Goal: Transaction & Acquisition: Purchase product/service

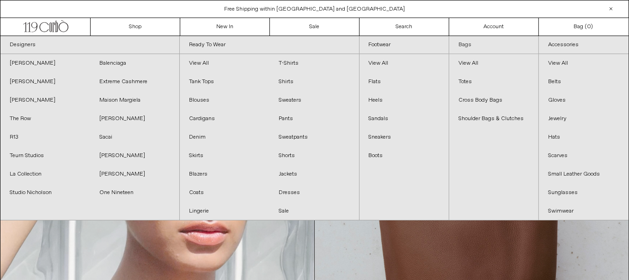
click at [461, 46] on link "Bags" at bounding box center [494, 45] width 89 height 18
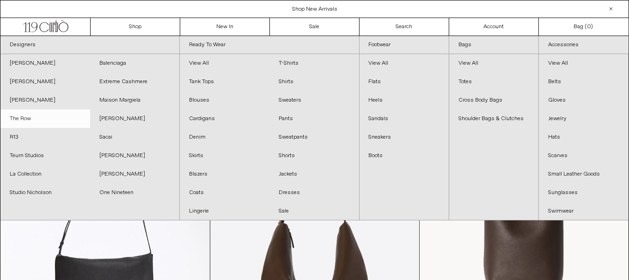
click at [34, 119] on link "The Row" at bounding box center [45, 119] width 90 height 19
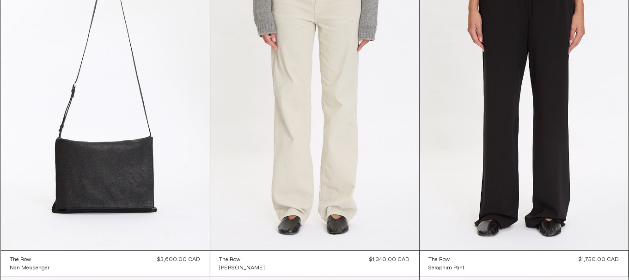
scroll to position [139, 0]
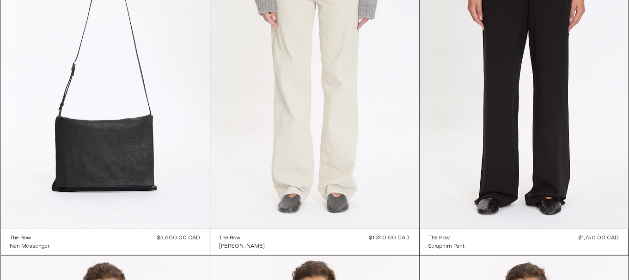
click at [361, 125] on at bounding box center [314, 72] width 209 height 314
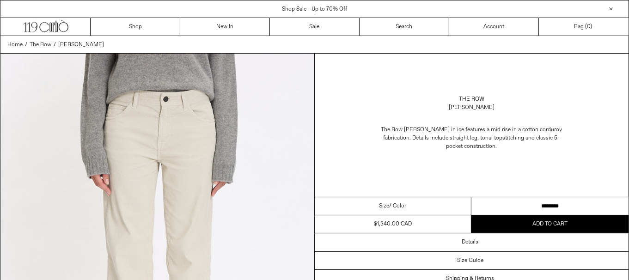
drag, startPoint x: 0, startPoint y: 0, endPoint x: 612, endPoint y: 203, distance: 644.7
click at [572, 210] on select "**********" at bounding box center [550, 206] width 157 height 18
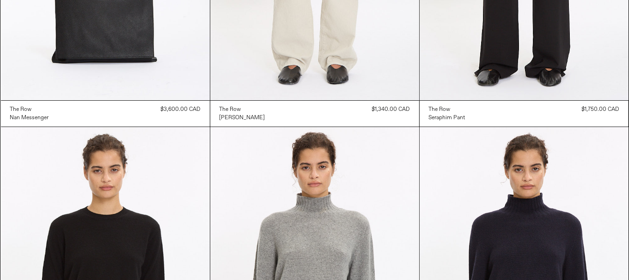
scroll to position [416, 0]
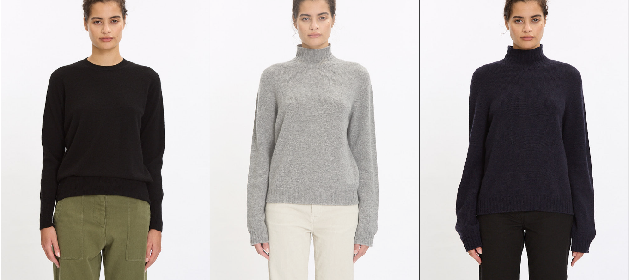
click at [245, 113] on at bounding box center [314, 135] width 209 height 314
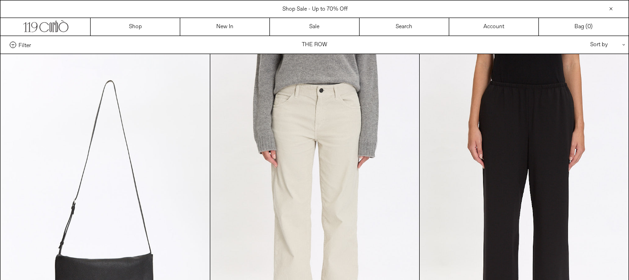
scroll to position [416, 0]
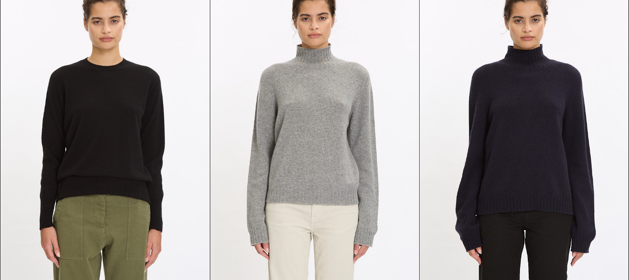
click at [112, 129] on at bounding box center [105, 135] width 209 height 314
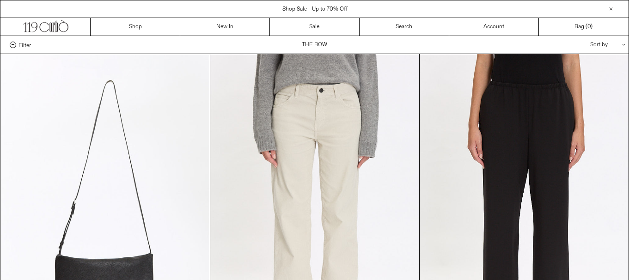
scroll to position [416, 0]
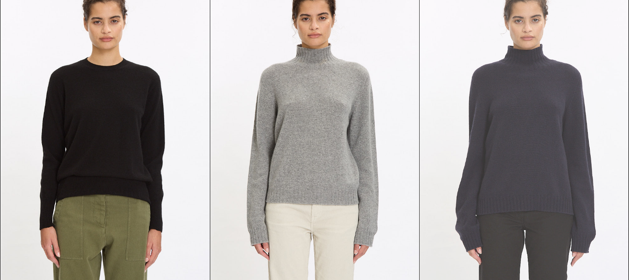
click at [499, 142] on at bounding box center [524, 135] width 209 height 314
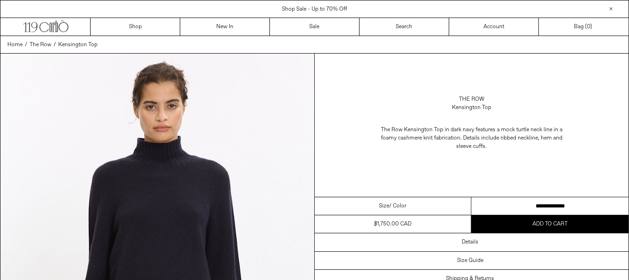
click at [544, 209] on select "**********" at bounding box center [550, 206] width 157 height 18
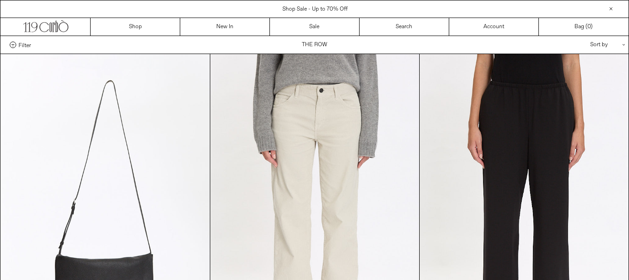
scroll to position [648, 0]
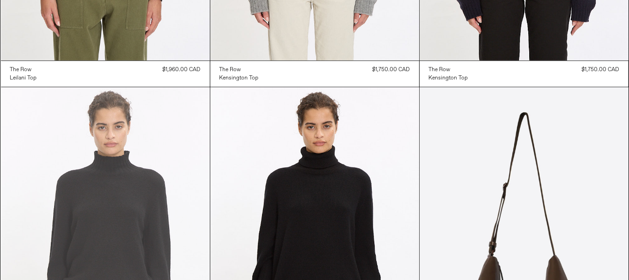
click at [142, 200] on at bounding box center [105, 244] width 209 height 314
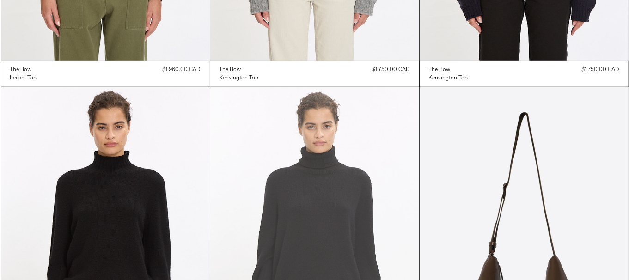
click at [327, 213] on at bounding box center [314, 244] width 209 height 314
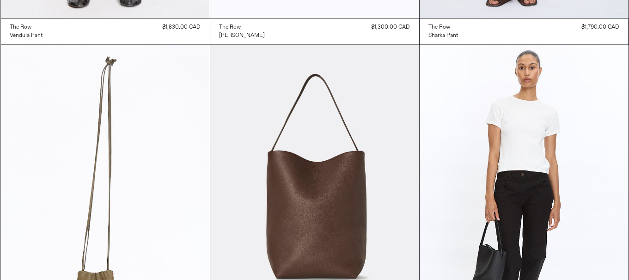
scroll to position [1850, 0]
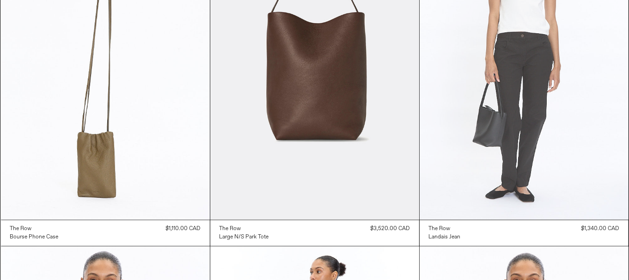
click at [547, 166] on at bounding box center [524, 63] width 209 height 314
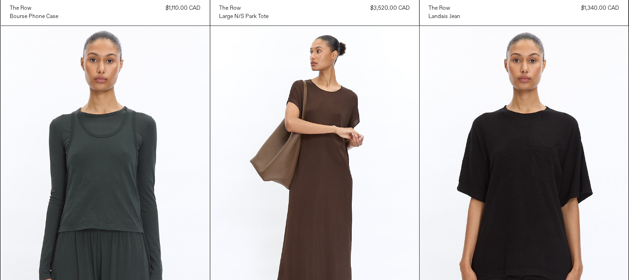
scroll to position [2174, 0]
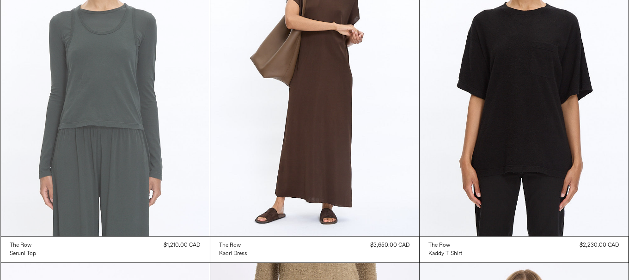
click at [129, 139] on at bounding box center [105, 80] width 209 height 314
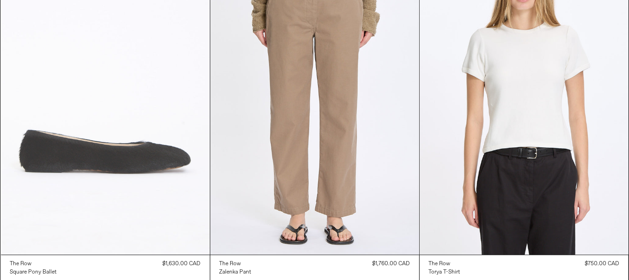
scroll to position [2498, 0]
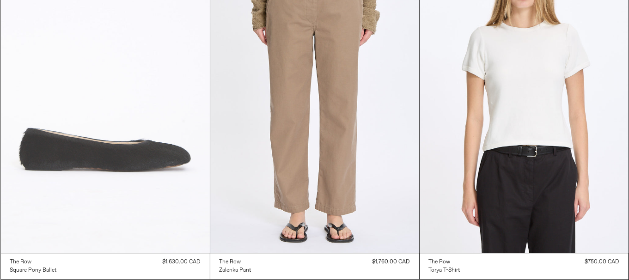
click at [58, 132] on at bounding box center [105, 96] width 209 height 314
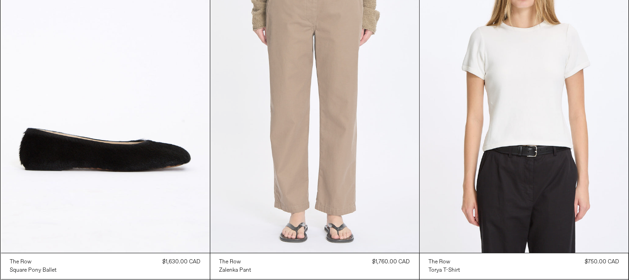
click at [341, 158] on at bounding box center [314, 96] width 209 height 314
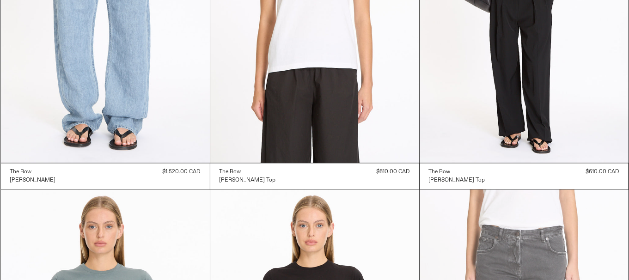
scroll to position [5367, 0]
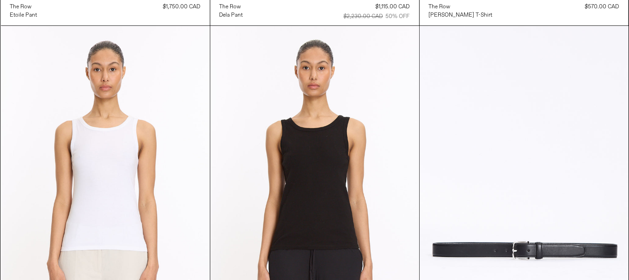
scroll to position [9343, 0]
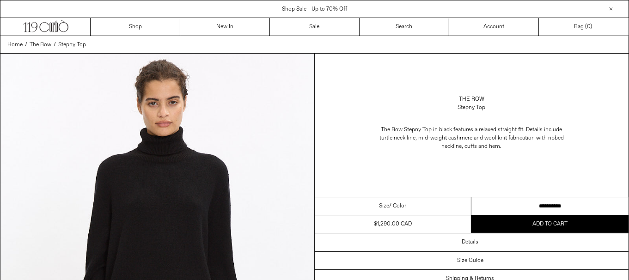
drag, startPoint x: 562, startPoint y: 208, endPoint x: 513, endPoint y: 52, distance: 163.0
click at [562, 208] on select "**********" at bounding box center [550, 206] width 157 height 18
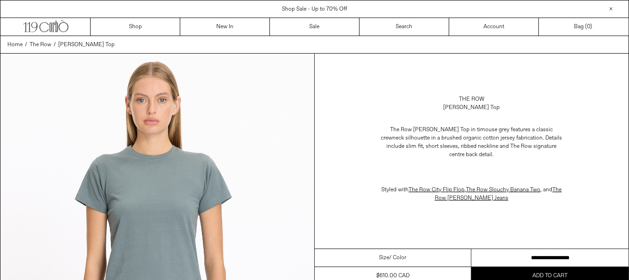
drag, startPoint x: 0, startPoint y: 0, endPoint x: 538, endPoint y: 246, distance: 591.7
click at [537, 249] on select "**********" at bounding box center [550, 258] width 157 height 18
